Goal: Navigation & Orientation: Go to known website

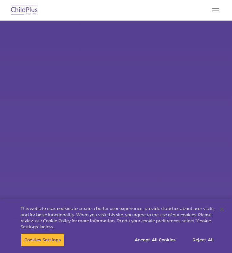
select select "MEDIUM"
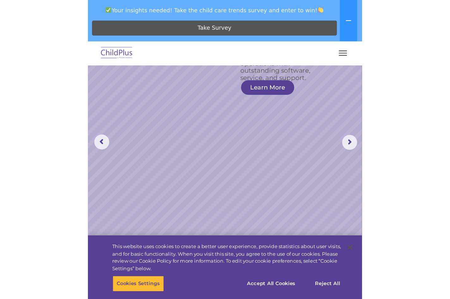
scroll to position [98, 0]
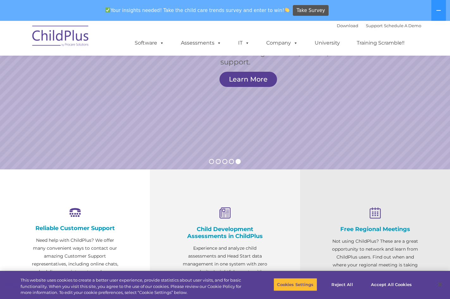
click at [53, 37] on img at bounding box center [60, 37] width 63 height 32
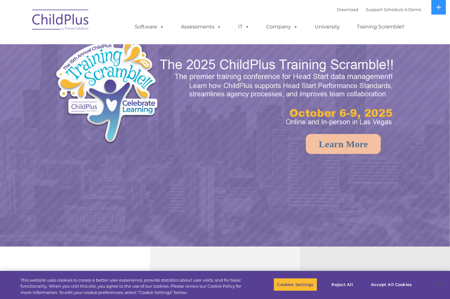
select select "MEDIUM"
